Goal: Obtain resource: Obtain resource

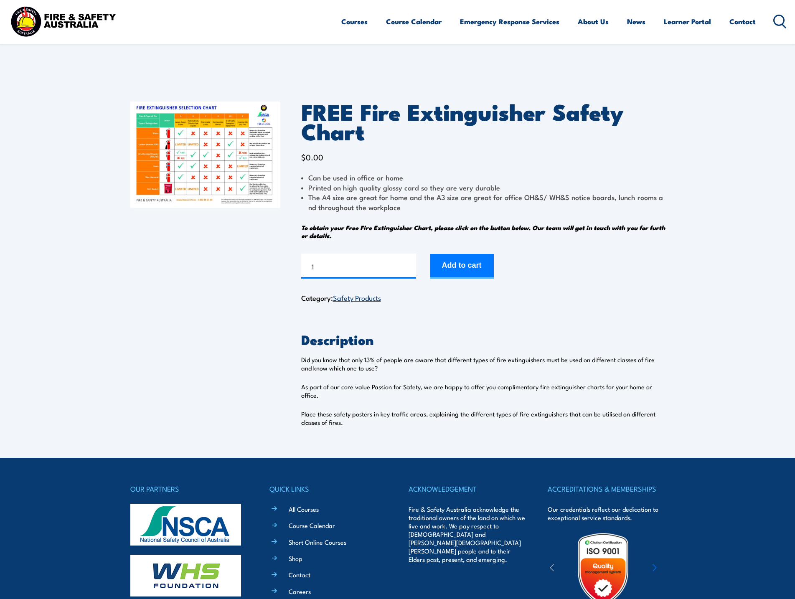
drag, startPoint x: 210, startPoint y: 160, endPoint x: 219, endPoint y: 165, distance: 10.9
click at [210, 160] on img at bounding box center [205, 154] width 150 height 106
click at [229, 170] on img at bounding box center [205, 154] width 150 height 106
